Goal: Information Seeking & Learning: Check status

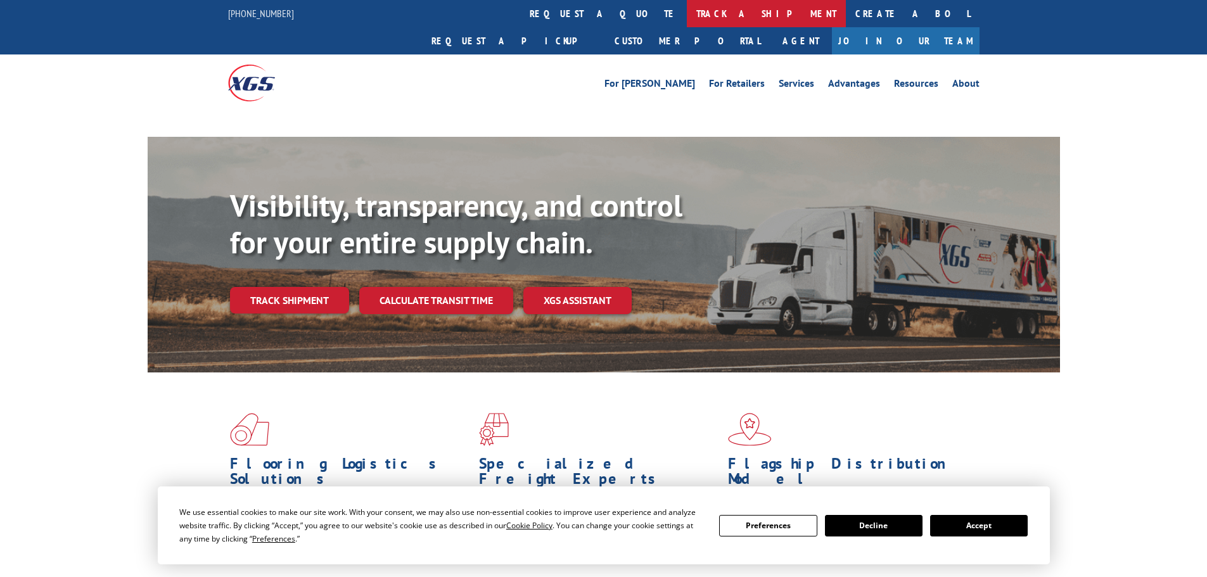
click at [687, 13] on link "track a shipment" at bounding box center [766, 13] width 159 height 27
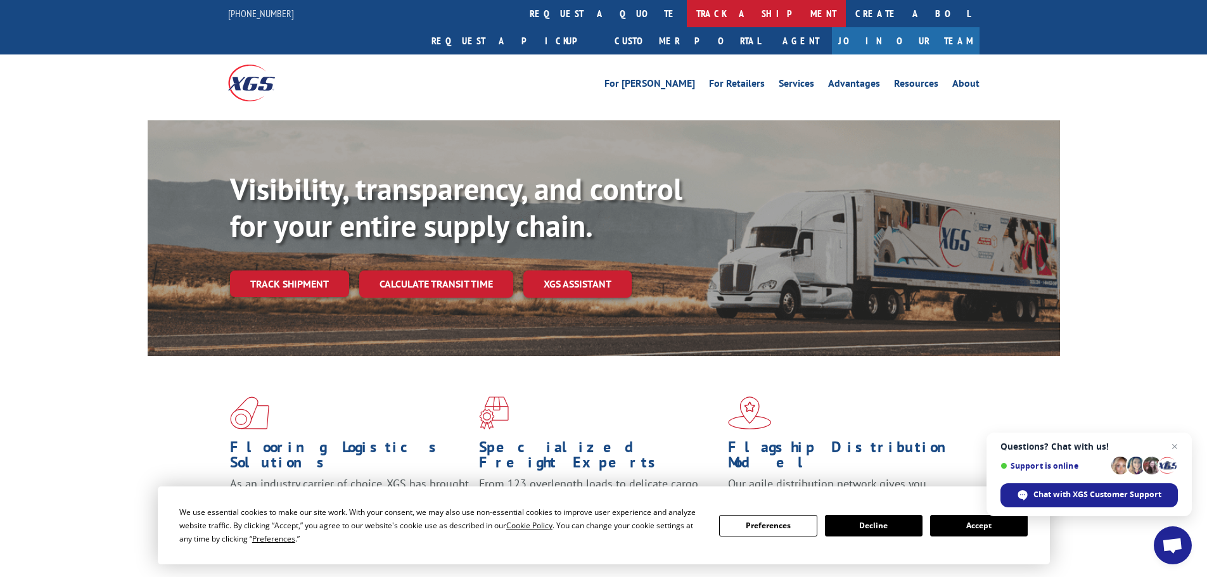
click at [687, 12] on link "track a shipment" at bounding box center [766, 13] width 159 height 27
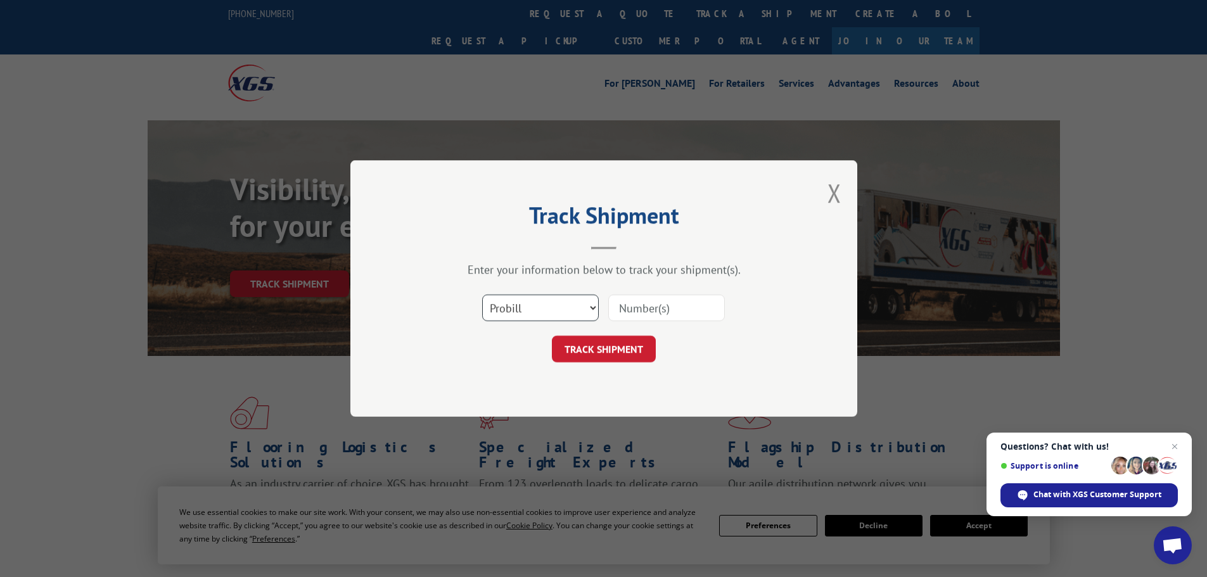
click at [516, 314] on select "Select category... Probill BOL PO" at bounding box center [540, 308] width 117 height 27
select select "po"
click at [482, 295] on select "Select category... Probill BOL PO" at bounding box center [540, 308] width 117 height 27
click at [670, 311] on input at bounding box center [666, 308] width 117 height 27
paste input "71536079"
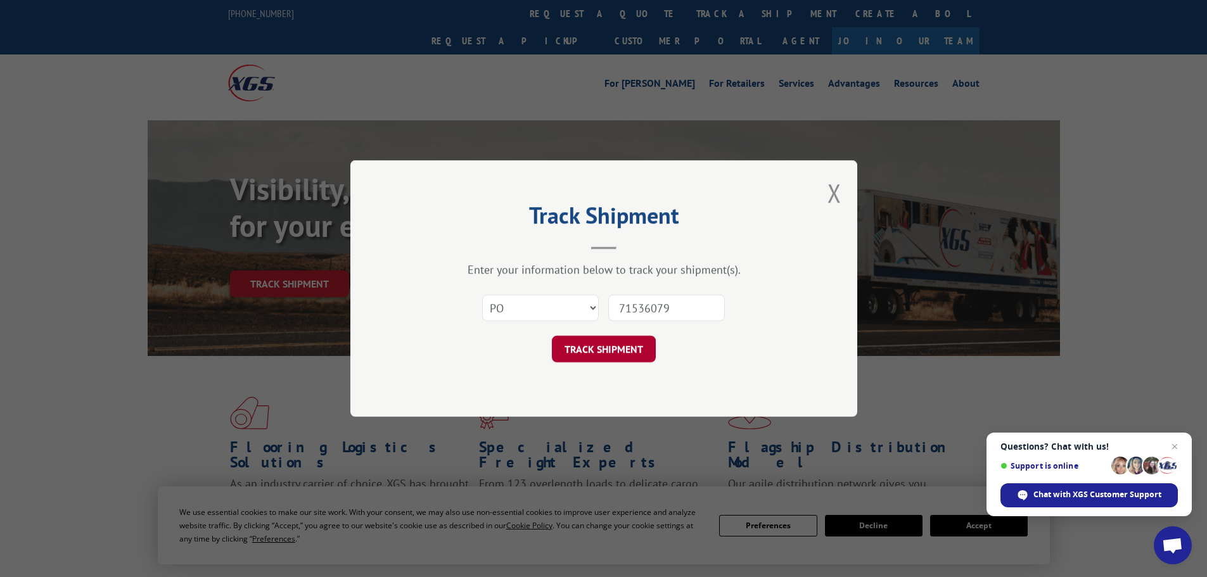
type input "71536079"
click at [594, 349] on button "TRACK SHIPMENT" at bounding box center [604, 349] width 104 height 27
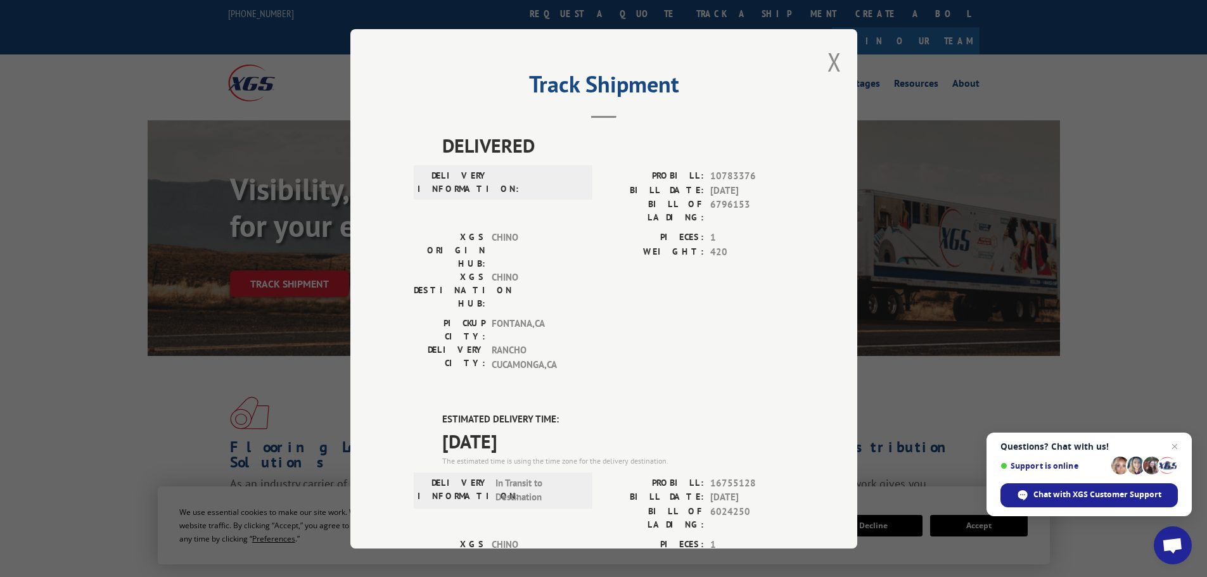
scroll to position [63, 0]
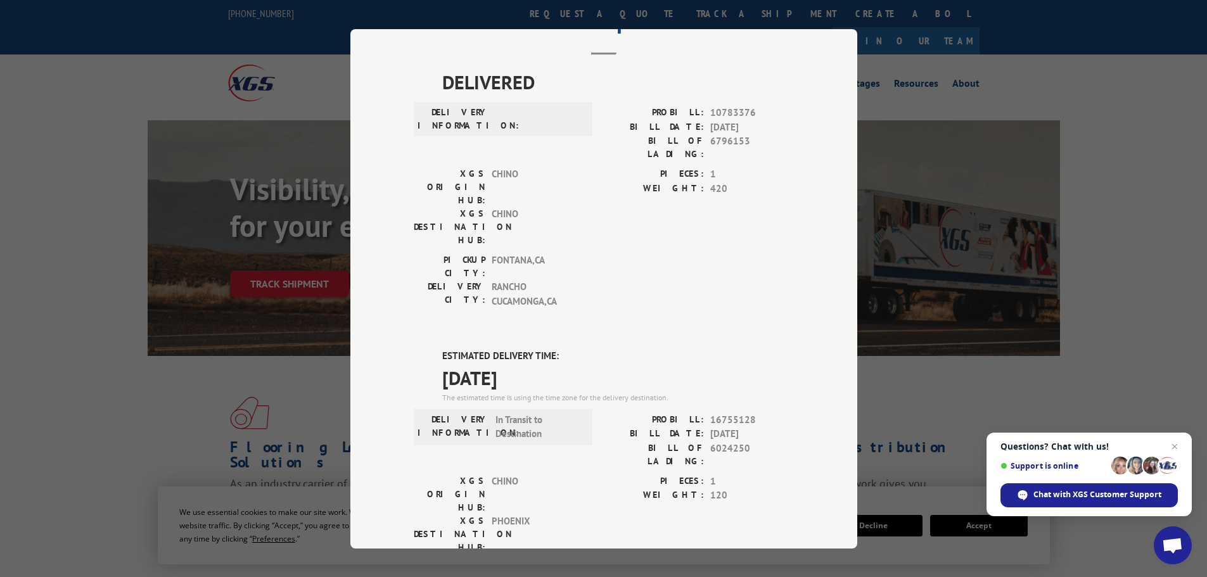
click at [558, 11] on div "Track Shipment DELIVERED DELIVERY INFORMATION: PROBILL: 10783376 BILL DATE: [DA…" at bounding box center [603, 288] width 1207 height 577
click at [560, 11] on div "Track Shipment DELIVERED DELIVERY INFORMATION: PROBILL: 10783376 BILL DATE: [DA…" at bounding box center [603, 288] width 1207 height 577
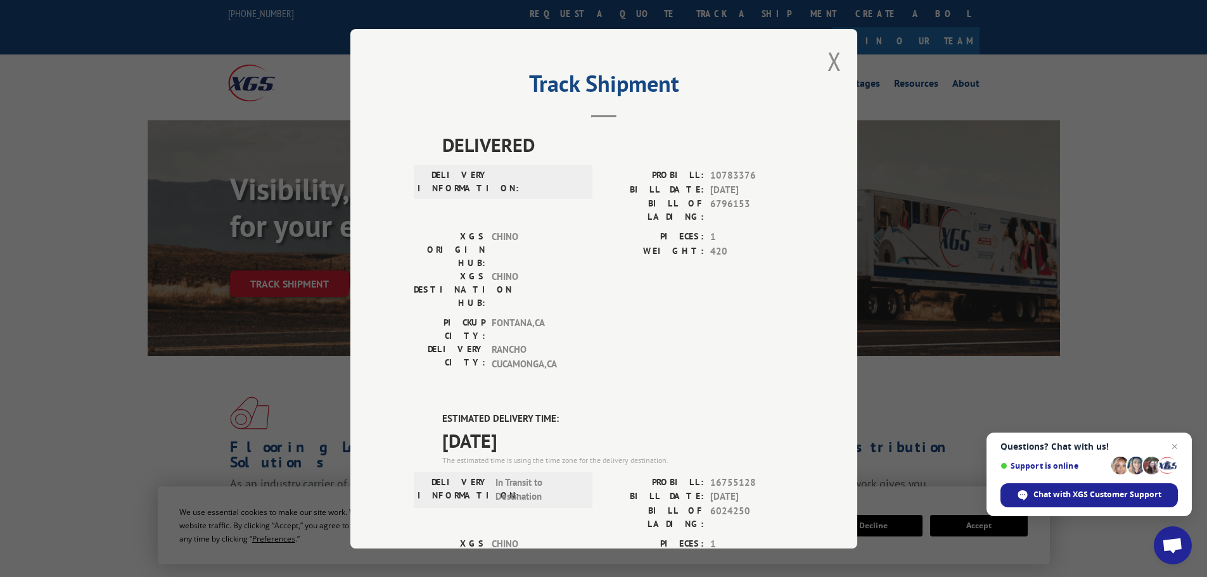
scroll to position [0, 0]
click at [563, 8] on div "Track Shipment DELIVERED DELIVERY INFORMATION: PROBILL: 10783376 BILL DATE: [DA…" at bounding box center [603, 288] width 1207 height 577
click at [816, 53] on div "Track Shipment DELIVERED DELIVERY INFORMATION: PROBILL: 10783376 BILL DATE: [DA…" at bounding box center [603, 289] width 507 height 520
click at [828, 63] on button "Close modal" at bounding box center [835, 62] width 14 height 34
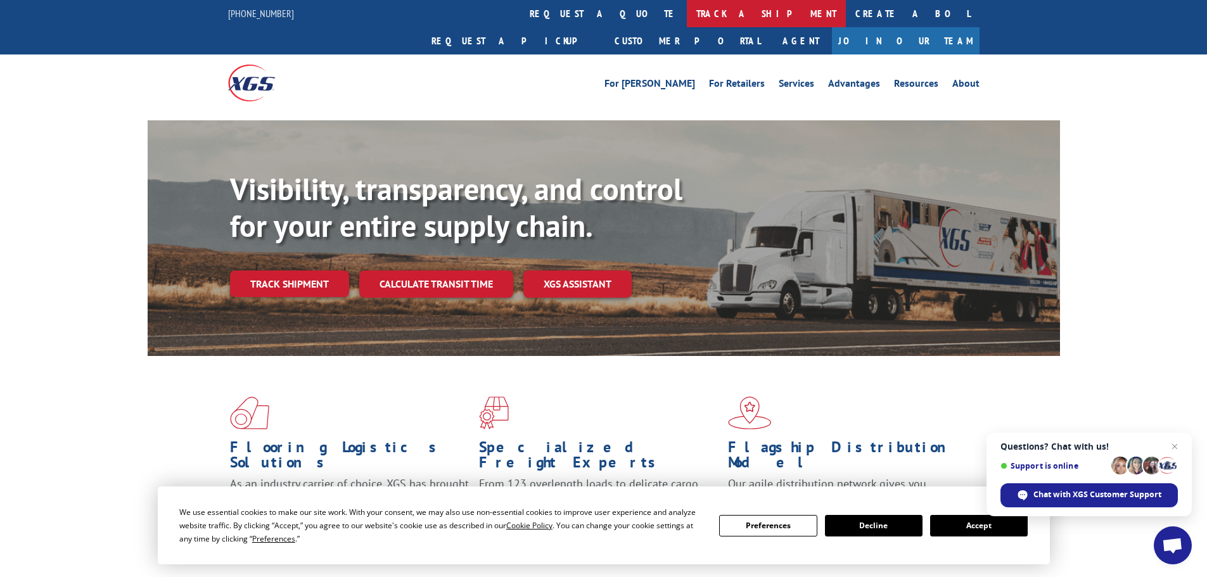
click at [687, 11] on link "track a shipment" at bounding box center [766, 13] width 159 height 27
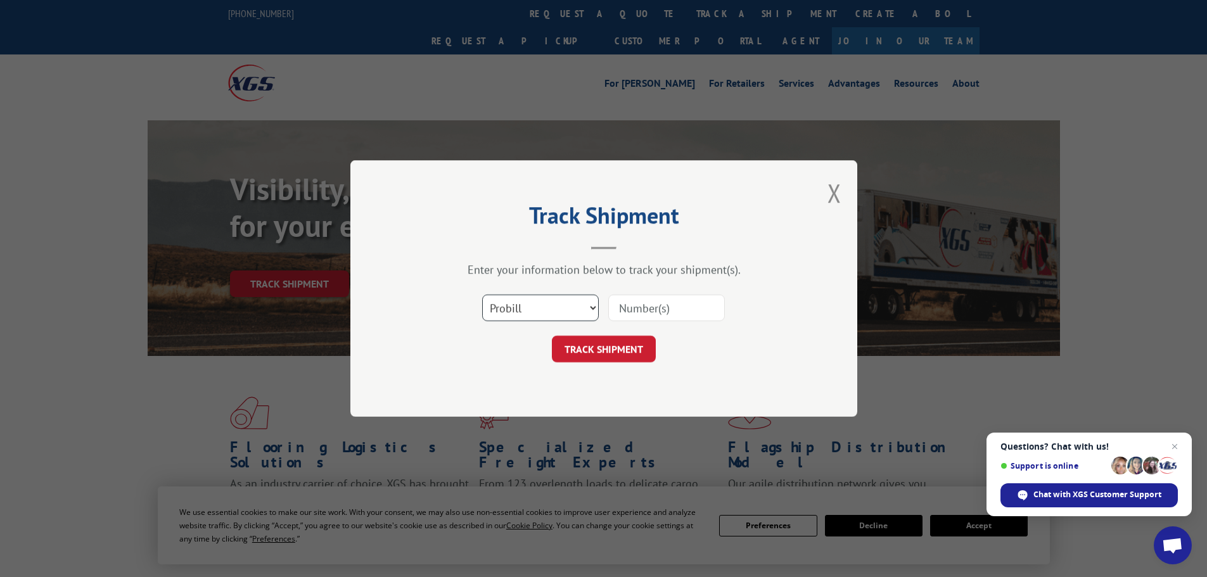
drag, startPoint x: 562, startPoint y: 306, endPoint x: 558, endPoint y: 319, distance: 13.8
click at [558, 319] on select "Select category... Probill BOL PO" at bounding box center [540, 308] width 117 height 27
select select "po"
click at [482, 295] on select "Select category... Probill BOL PO" at bounding box center [540, 308] width 117 height 27
click at [641, 307] on input at bounding box center [666, 308] width 117 height 27
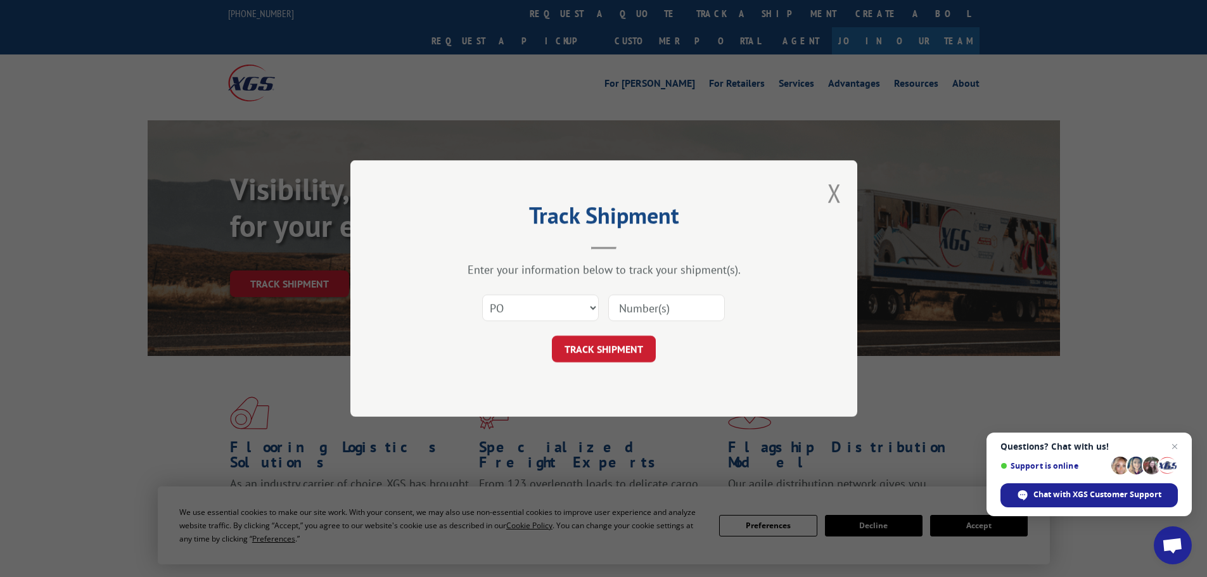
paste input "71536038"
type input "71536038"
click at [584, 349] on button "TRACK SHIPMENT" at bounding box center [604, 349] width 104 height 27
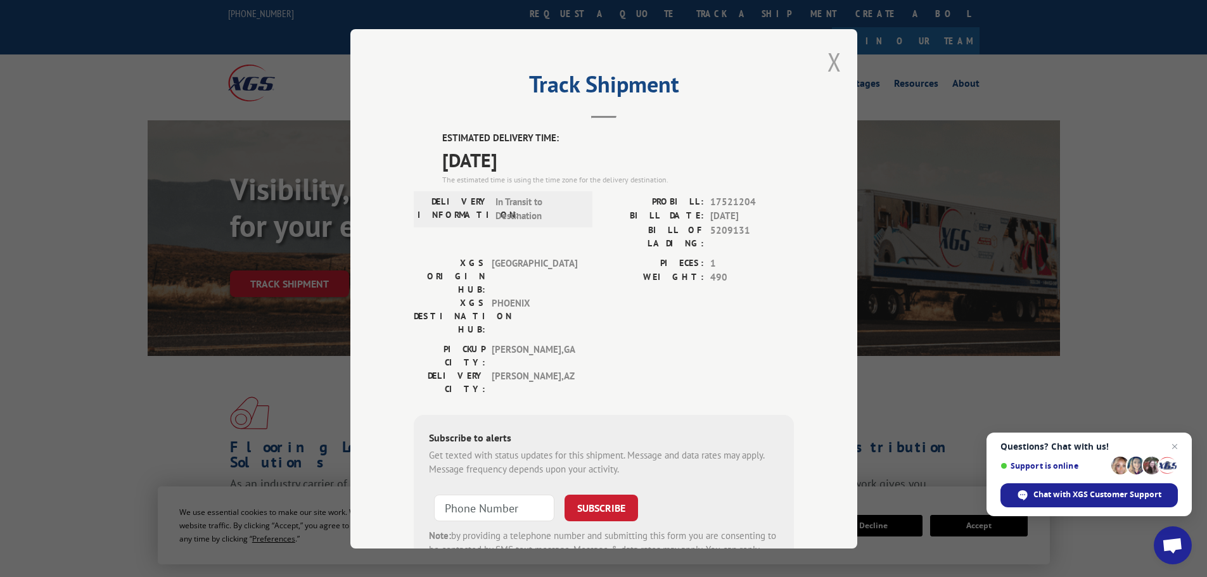
click at [831, 60] on button "Close modal" at bounding box center [835, 62] width 14 height 34
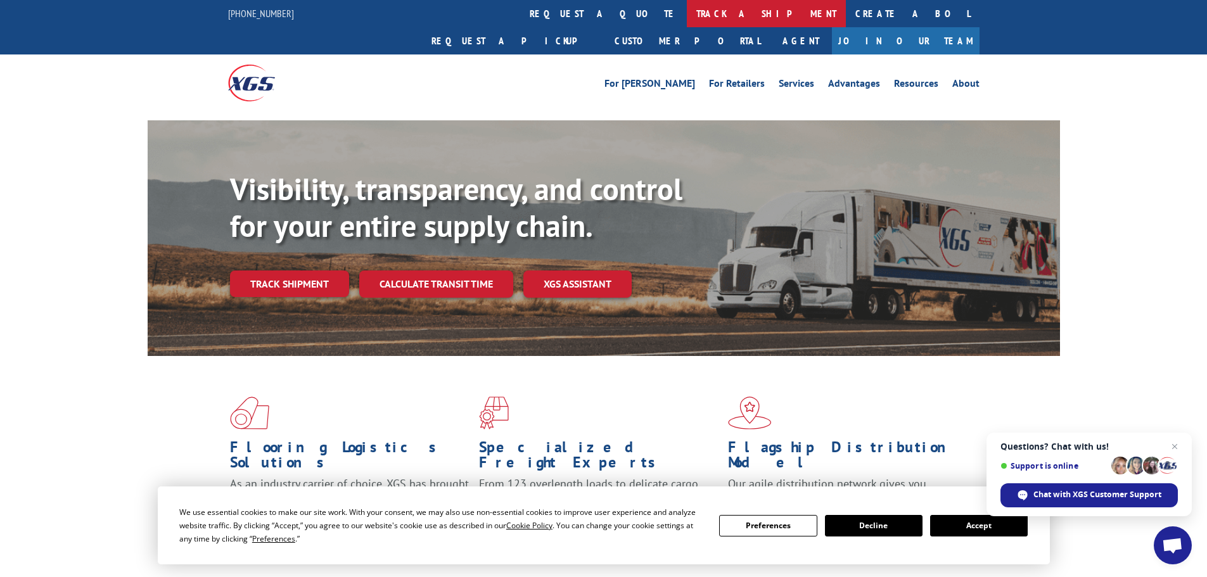
click at [687, 13] on link "track a shipment" at bounding box center [766, 13] width 159 height 27
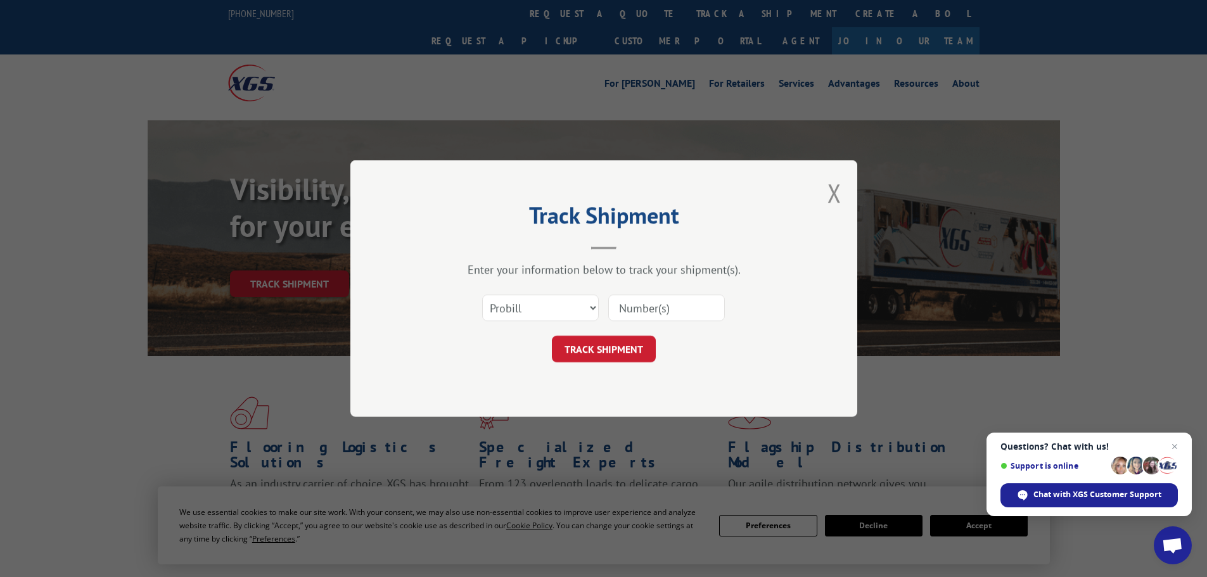
click at [527, 326] on div "Select category... Probill BOL PO" at bounding box center [604, 308] width 380 height 42
click at [527, 309] on select "Select category... Probill BOL PO" at bounding box center [540, 308] width 117 height 27
select select "po"
click at [482, 295] on select "Select category... Probill BOL PO" at bounding box center [540, 308] width 117 height 27
click at [662, 313] on input at bounding box center [666, 308] width 117 height 27
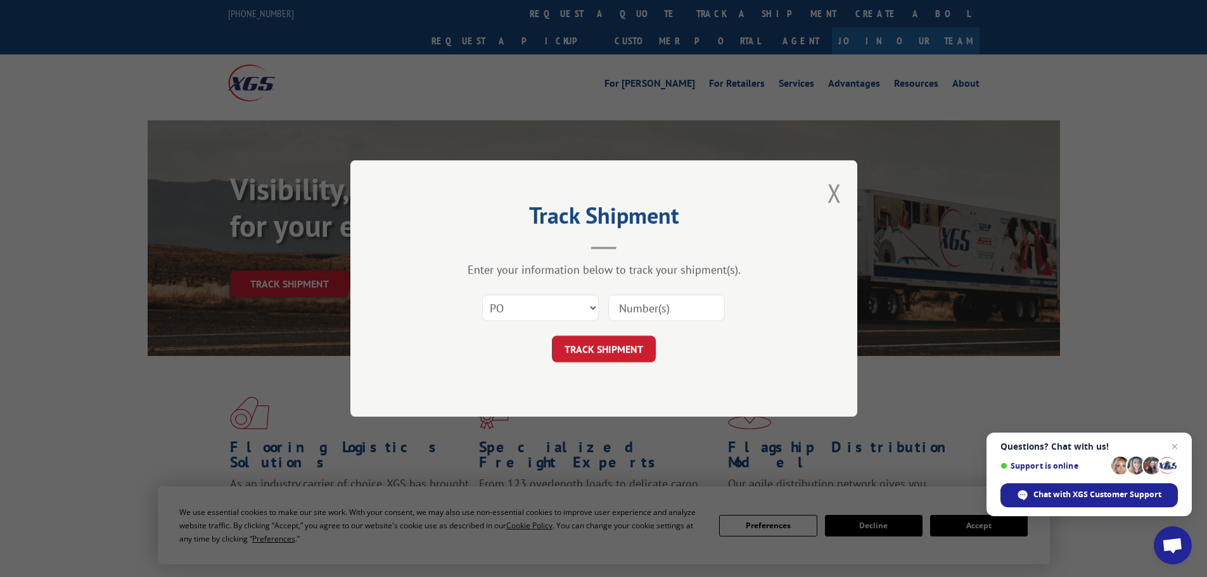
paste input "71536037"
type input "71536037"
click at [611, 354] on button "TRACK SHIPMENT" at bounding box center [604, 349] width 104 height 27
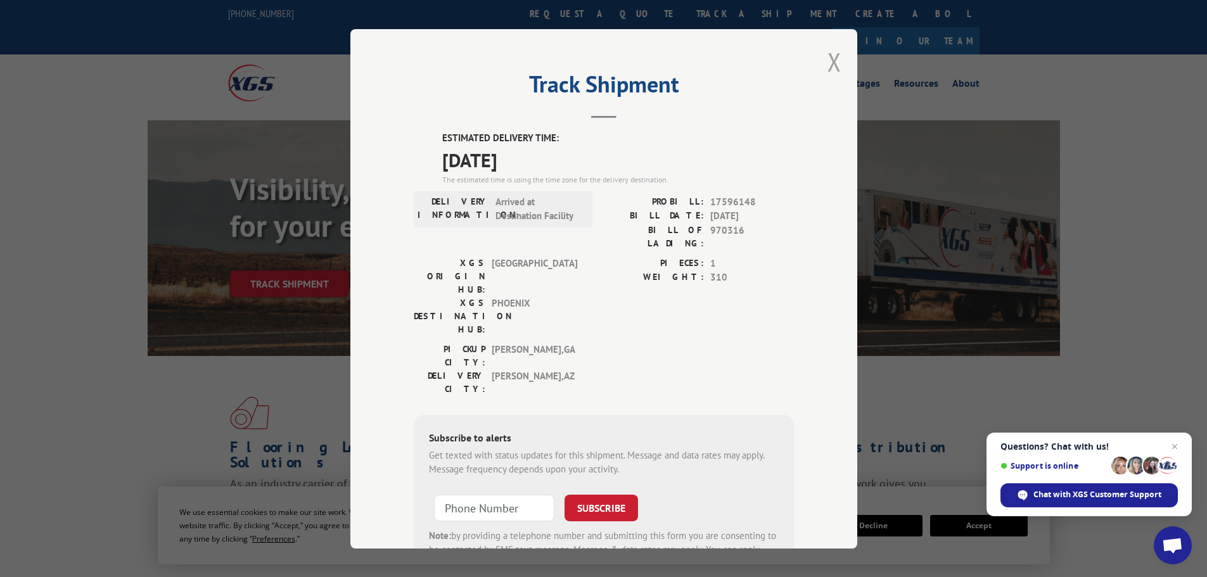
drag, startPoint x: 833, startPoint y: 64, endPoint x: 824, endPoint y: 60, distance: 10.2
click at [833, 64] on button "Close modal" at bounding box center [835, 62] width 14 height 34
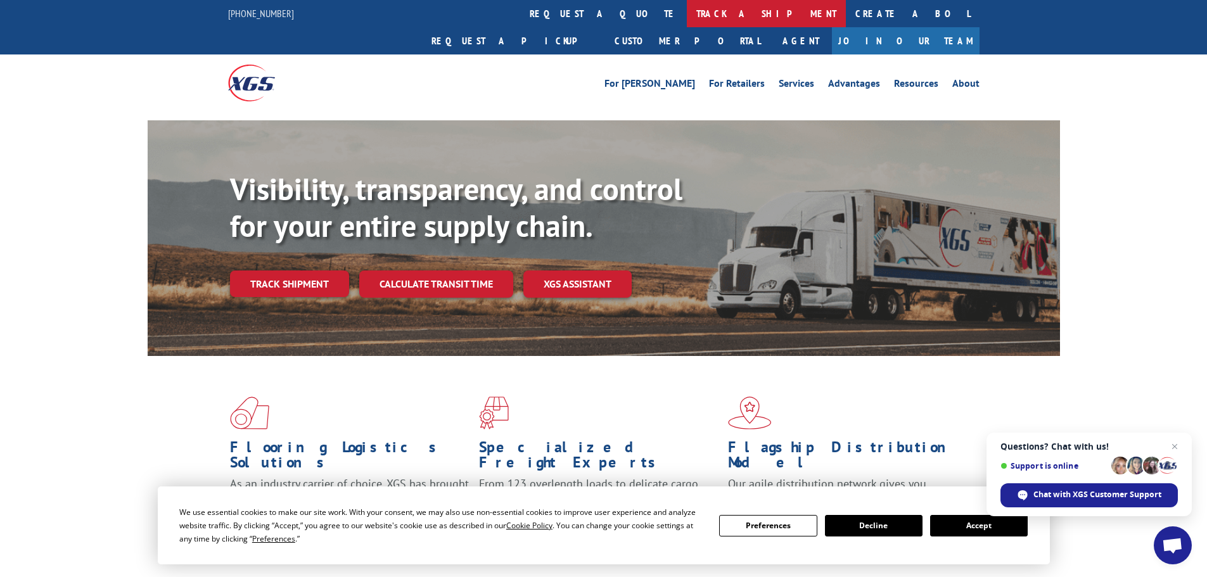
click at [687, 9] on link "track a shipment" at bounding box center [766, 13] width 159 height 27
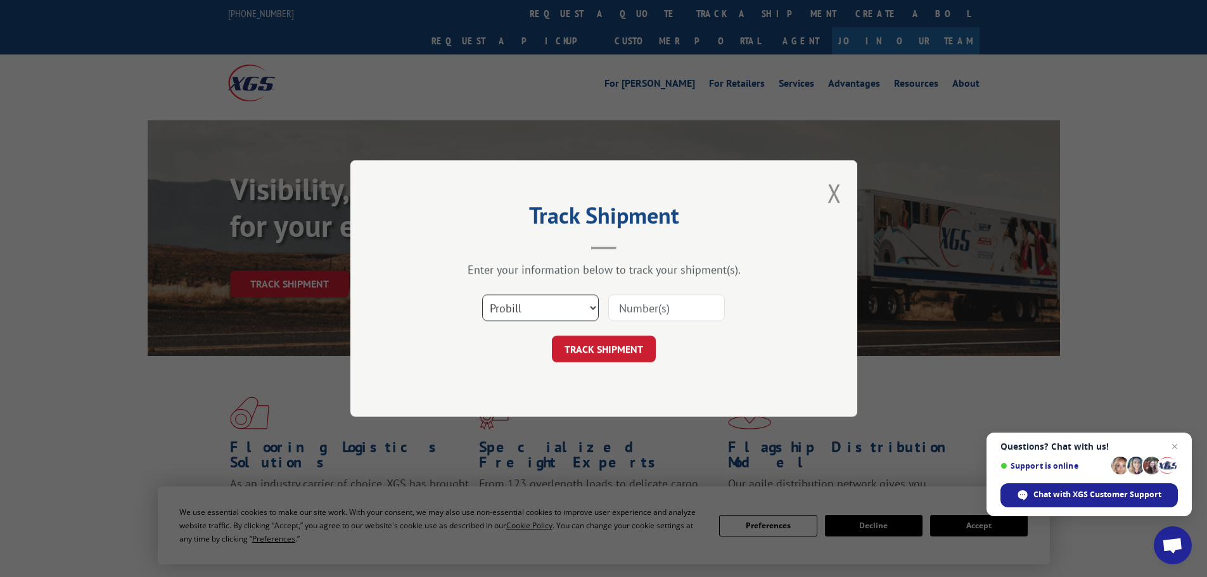
click at [569, 314] on select "Select category... Probill BOL PO" at bounding box center [540, 308] width 117 height 27
select select "po"
click at [482, 295] on select "Select category... Probill BOL PO" at bounding box center [540, 308] width 117 height 27
drag, startPoint x: 686, startPoint y: 297, endPoint x: 691, endPoint y: 314, distance: 17.7
click at [688, 302] on input at bounding box center [666, 308] width 117 height 27
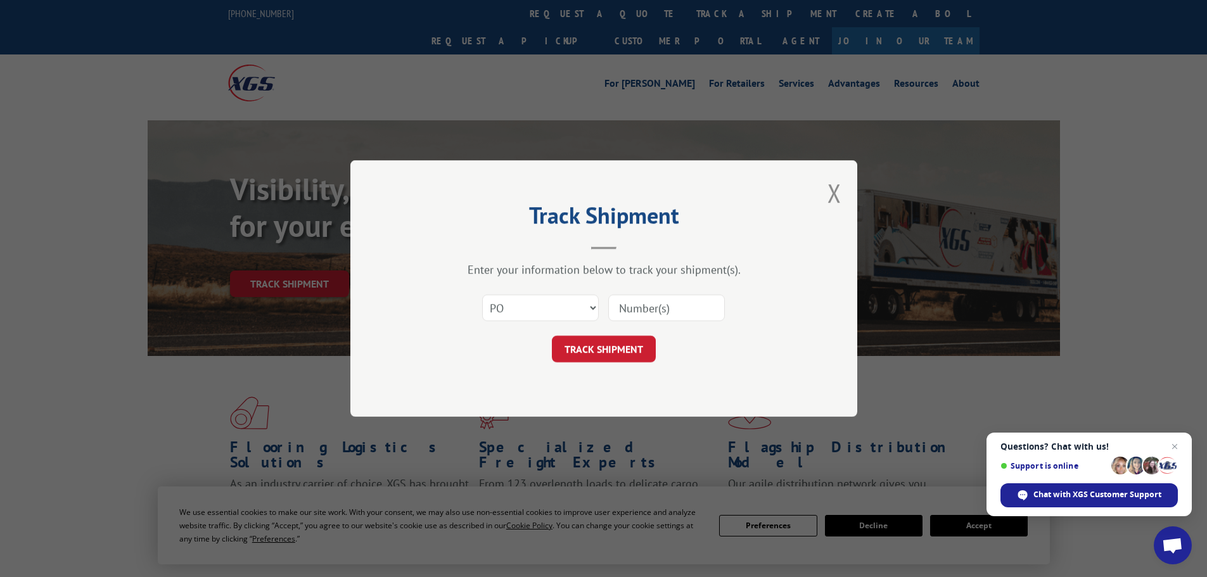
click at [691, 314] on input at bounding box center [666, 308] width 117 height 27
paste input "71536048"
type input "71536048"
click at [579, 354] on button "TRACK SHIPMENT" at bounding box center [604, 349] width 104 height 27
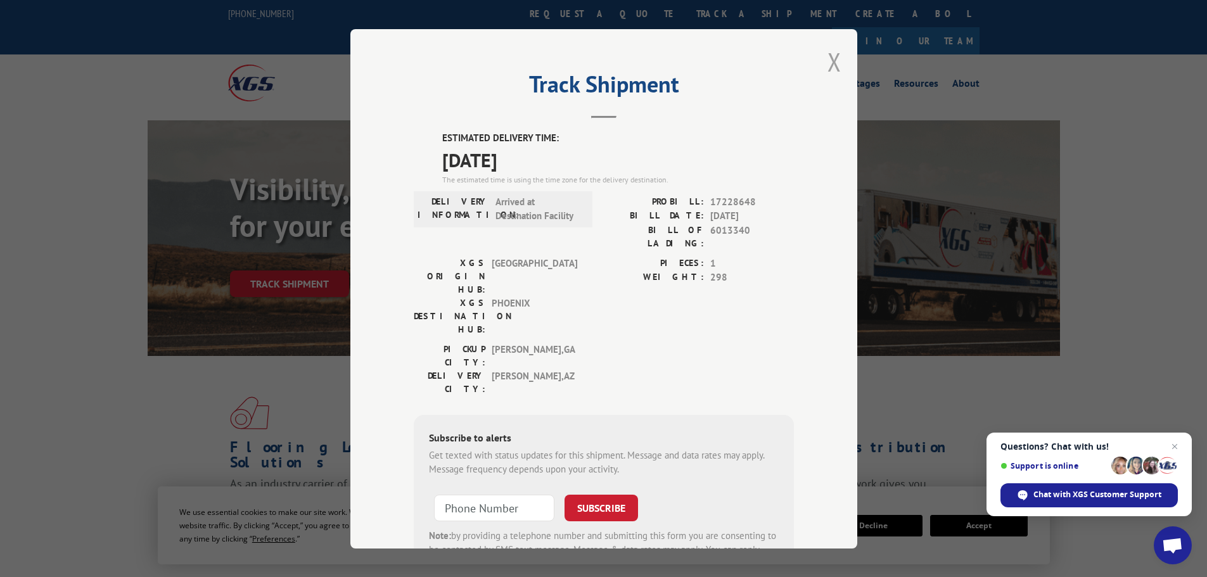
click at [828, 60] on button "Close modal" at bounding box center [835, 62] width 14 height 34
